Goal: Information Seeking & Learning: Learn about a topic

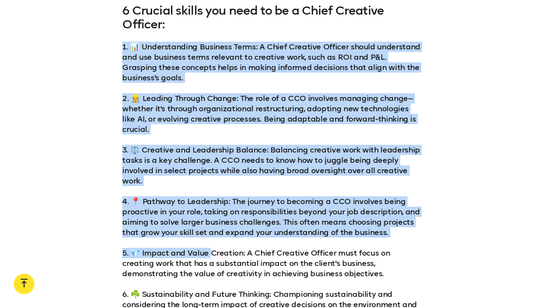
scroll to position [1019, 0]
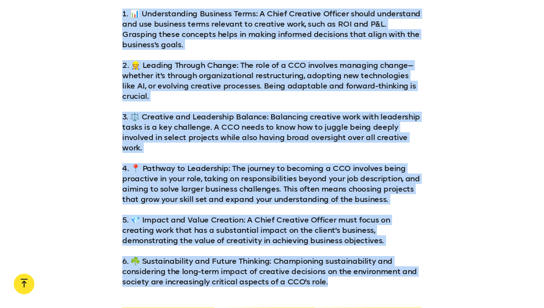
drag, startPoint x: 123, startPoint y: 136, endPoint x: 337, endPoint y: 284, distance: 260.0
click at [337, 284] on div "6 Crucial skills you need to be a Chief Creative Officer: 1. 📊 Understanding Bu…" at bounding box center [271, 129] width 299 height 317
copy div "1. 📊 Understanding Business Terms: A Chief Creative Officer should understand a…"
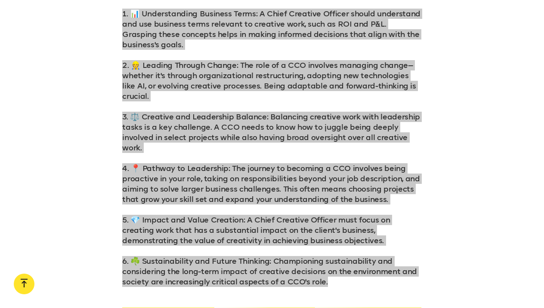
click at [368, 78] on p "2. 👷 Leading Through Change: The role of a CCO involves managing change—whether…" at bounding box center [271, 80] width 299 height 41
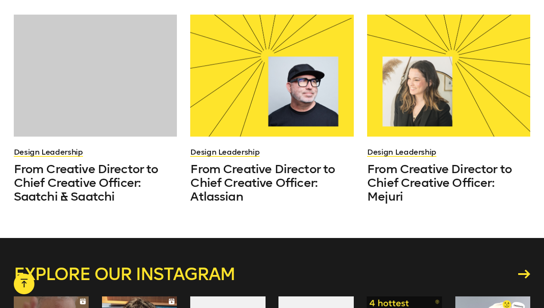
scroll to position [1735, 0]
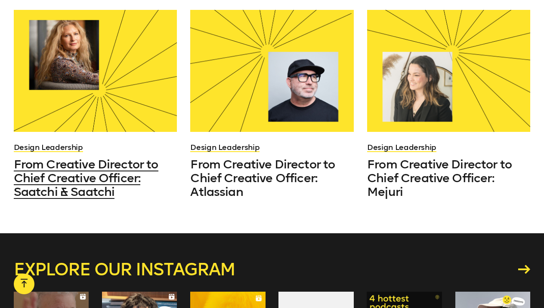
click at [115, 163] on span "From Creative Director to Chief Creative Officer: Saatchi & Saatchi" at bounding box center [86, 178] width 145 height 42
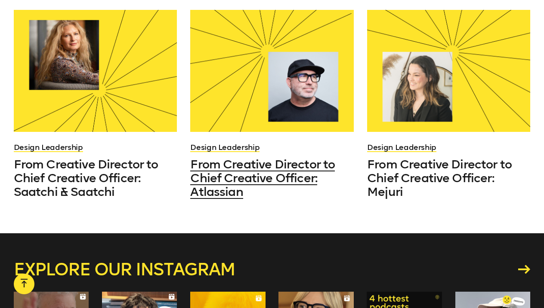
click at [240, 178] on span "From Creative Director to Chief Creative Officer: Atlassian" at bounding box center [262, 178] width 145 height 42
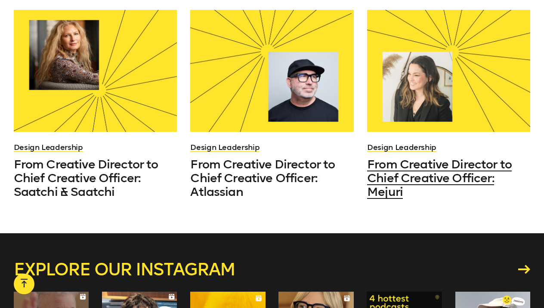
click at [415, 175] on span "From Creative Director to Chief Creative Officer: Mejuri" at bounding box center [439, 178] width 145 height 42
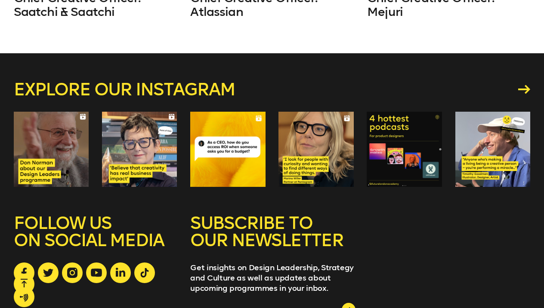
scroll to position [1915, 0]
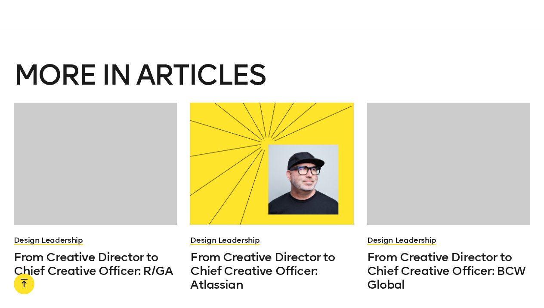
scroll to position [1640, 0]
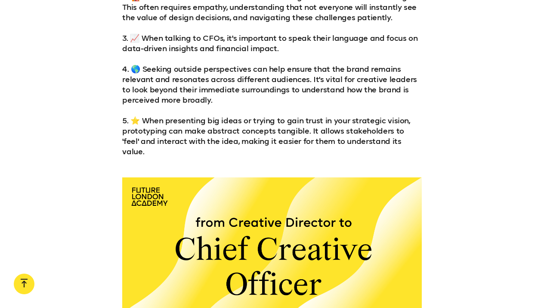
scroll to position [1091, 0]
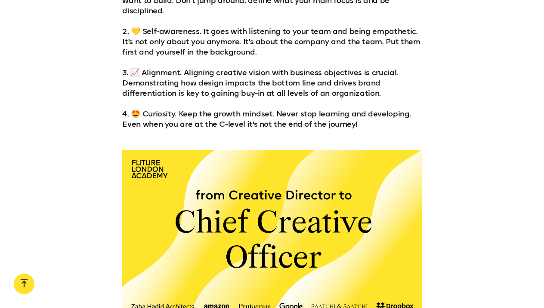
scroll to position [859, 0]
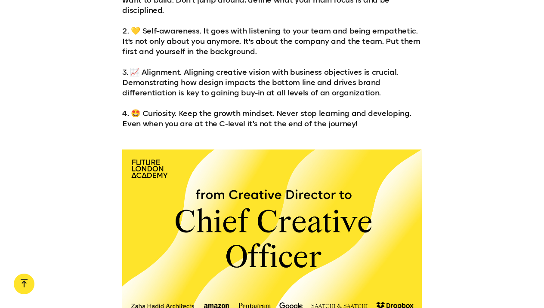
click at [84, 113] on div "4 key skills a creative should have to reach the Chief Creative Officer positio…" at bounding box center [272, 38] width 544 height 182
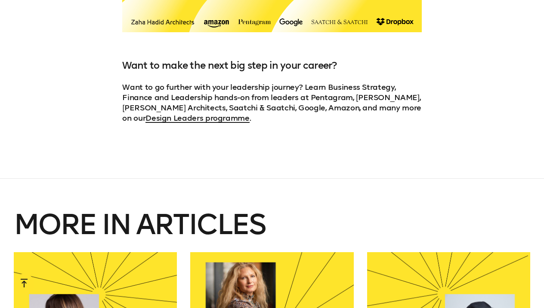
scroll to position [1196, 0]
